Goal: Navigation & Orientation: Find specific page/section

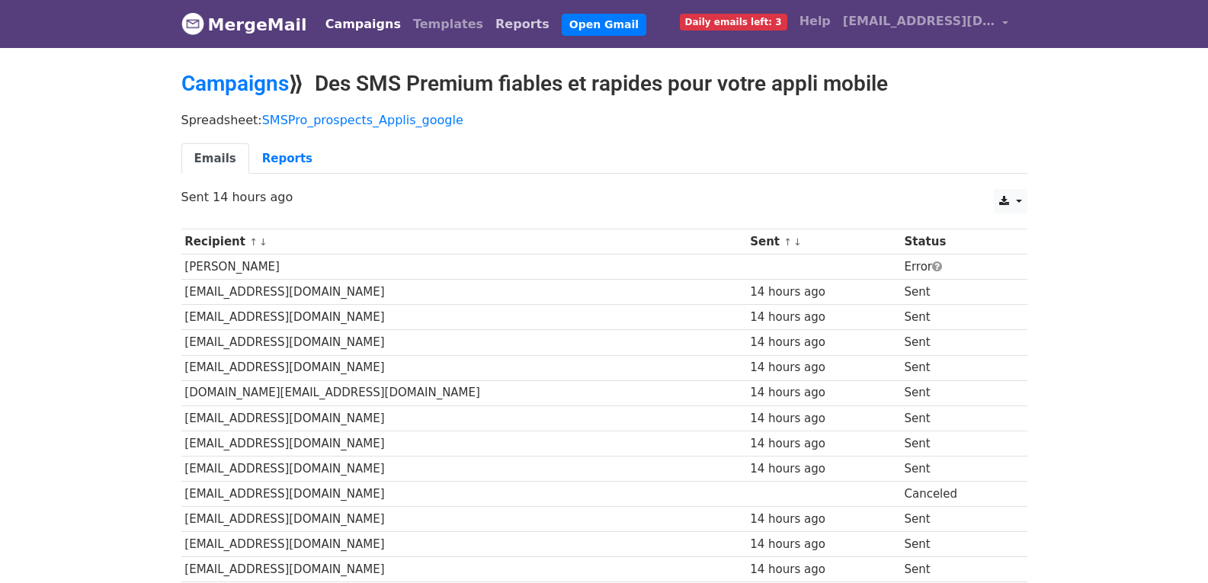
click at [489, 27] on link "Reports" at bounding box center [522, 24] width 66 height 30
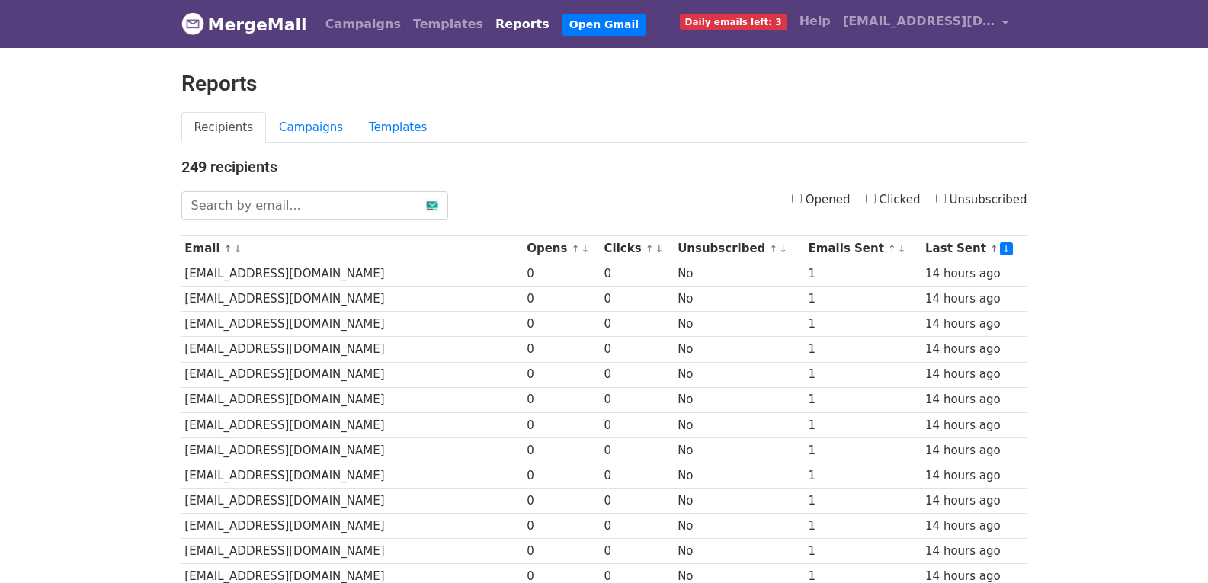
click at [272, 24] on link "MergeMail" at bounding box center [244, 24] width 126 height 32
